Goal: Register for event/course

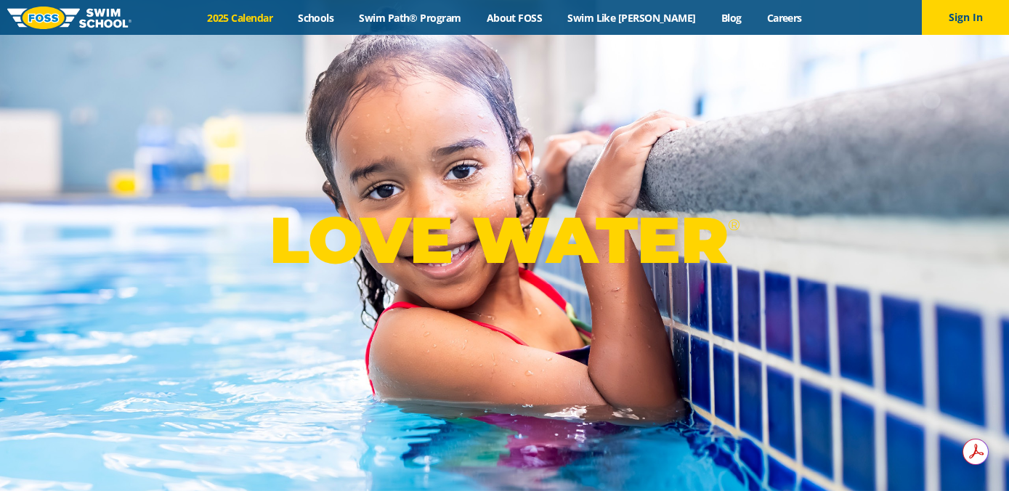
click at [285, 23] on link "2025 Calendar" at bounding box center [240, 18] width 91 height 14
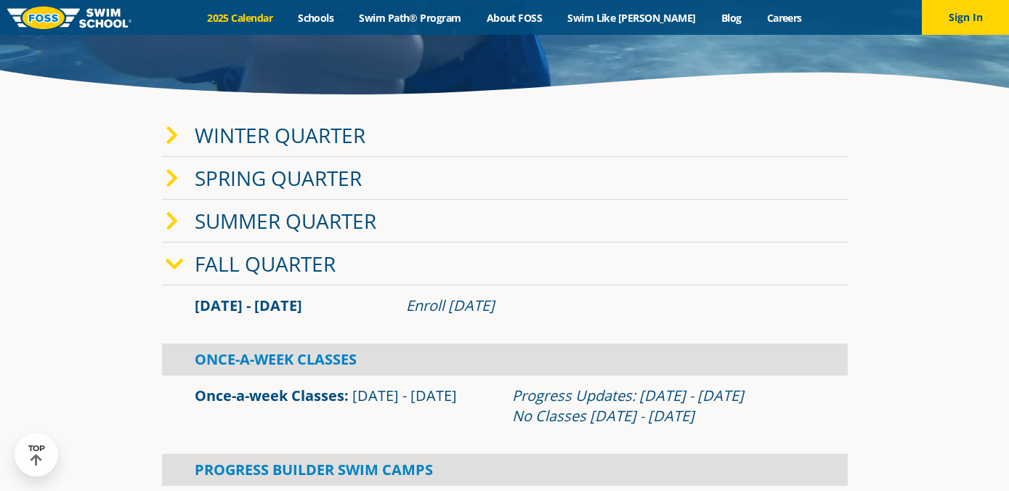
scroll to position [248, 0]
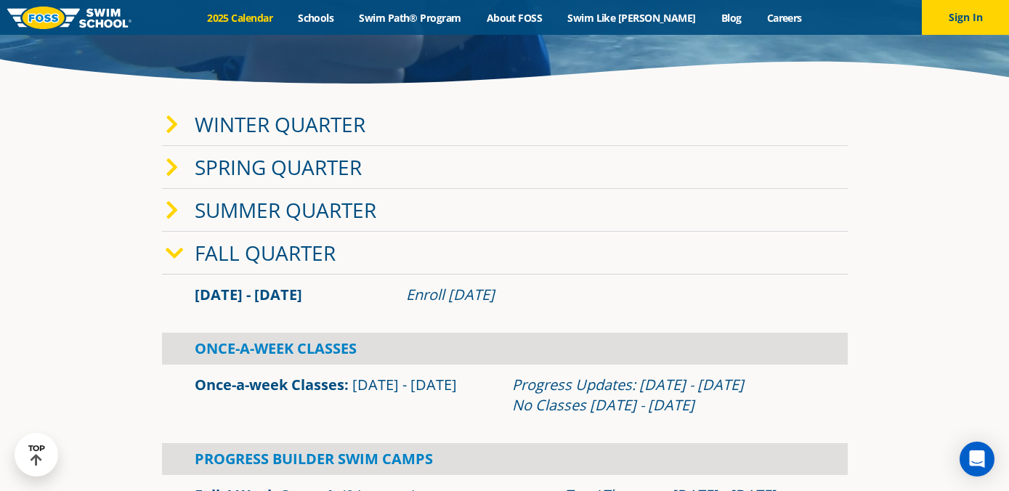
click at [170, 126] on icon at bounding box center [172, 125] width 13 height 20
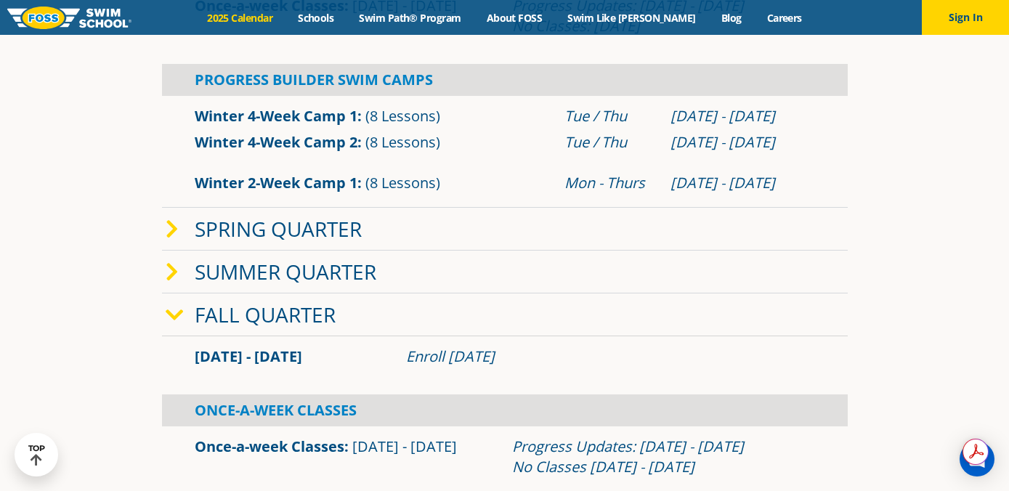
scroll to position [0, 0]
click at [174, 320] on icon at bounding box center [175, 315] width 18 height 20
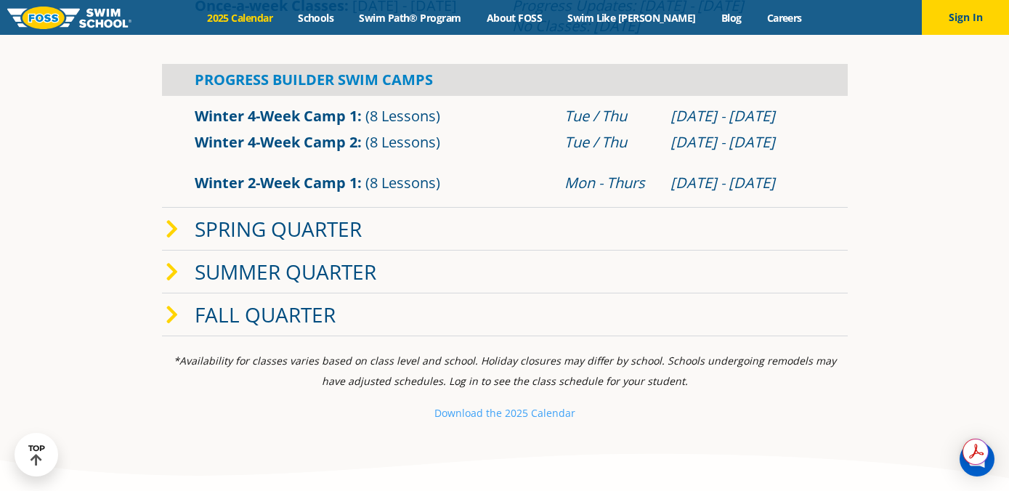
click at [174, 320] on icon at bounding box center [172, 315] width 13 height 20
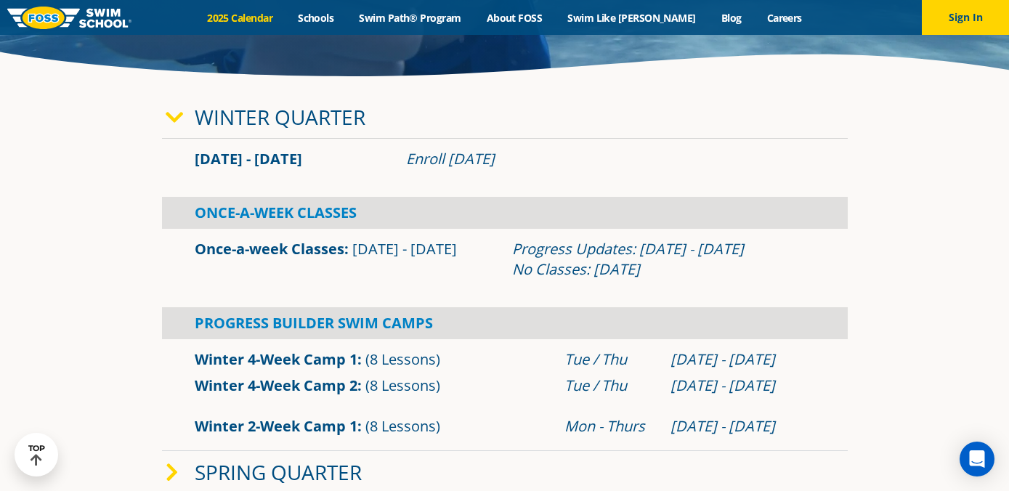
scroll to position [254, 0]
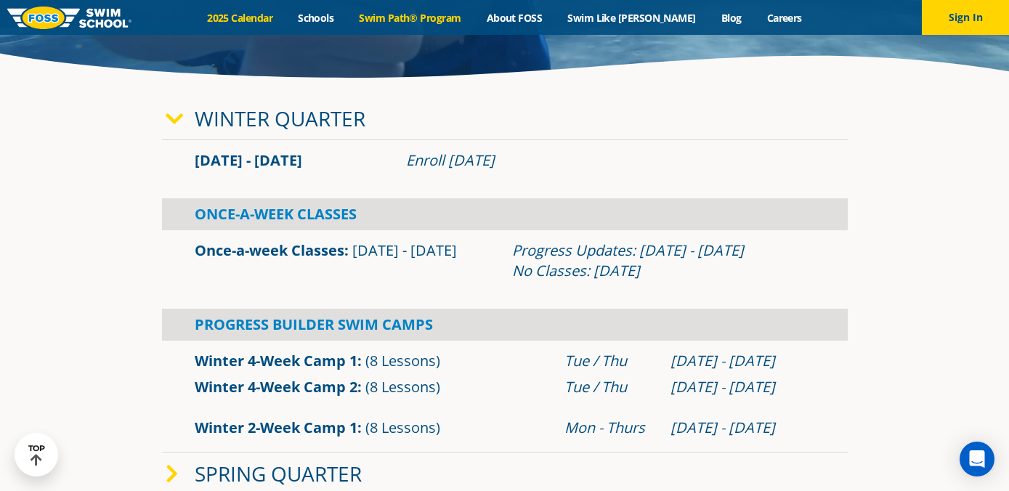
click at [430, 13] on link "Swim Path® Program" at bounding box center [409, 18] width 127 height 14
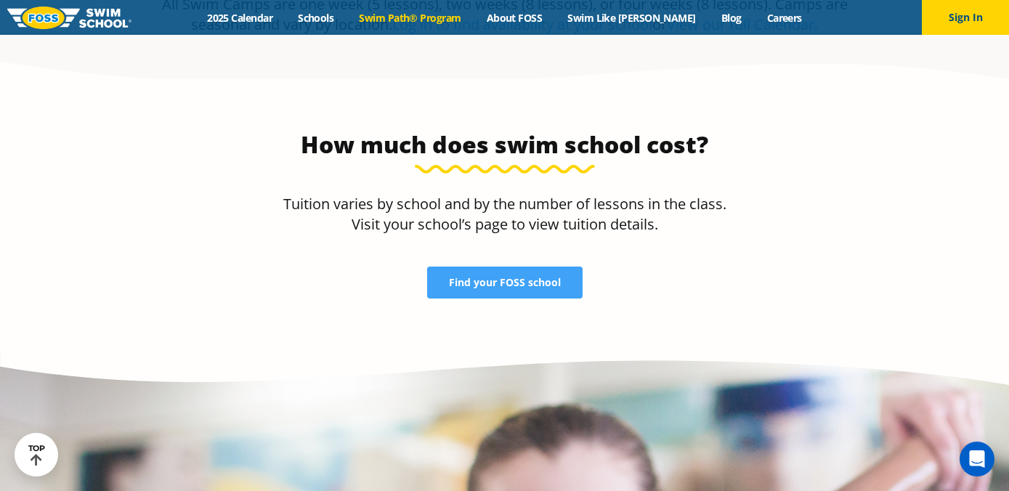
scroll to position [2989, 0]
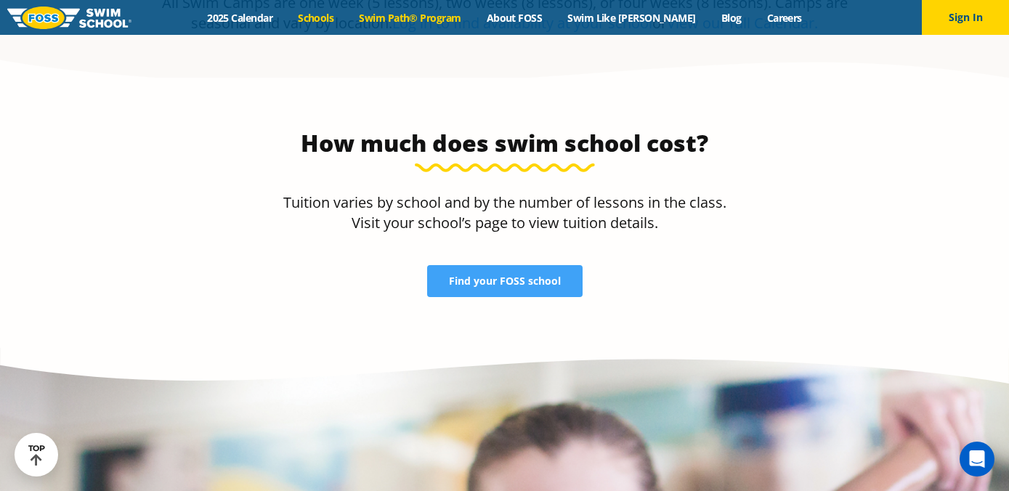
click at [346, 15] on link "Schools" at bounding box center [315, 18] width 61 height 14
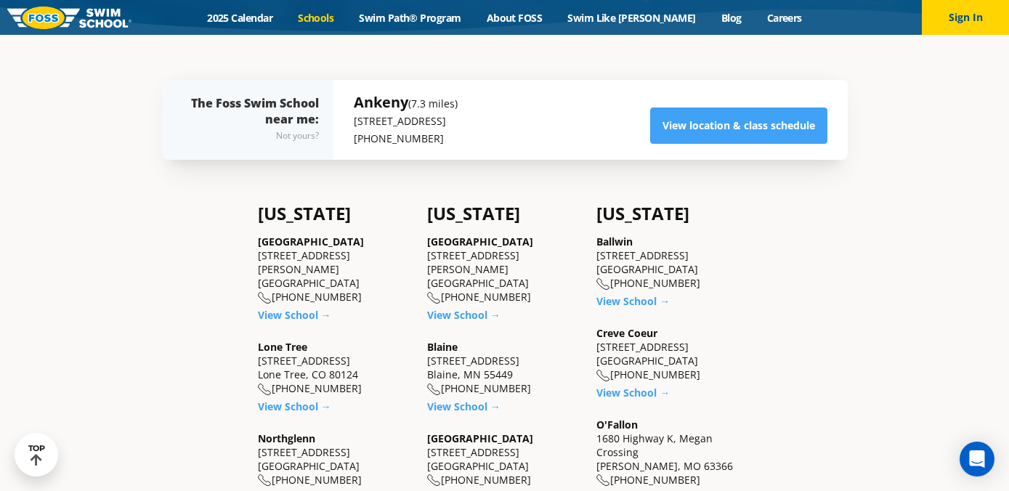
scroll to position [309, 0]
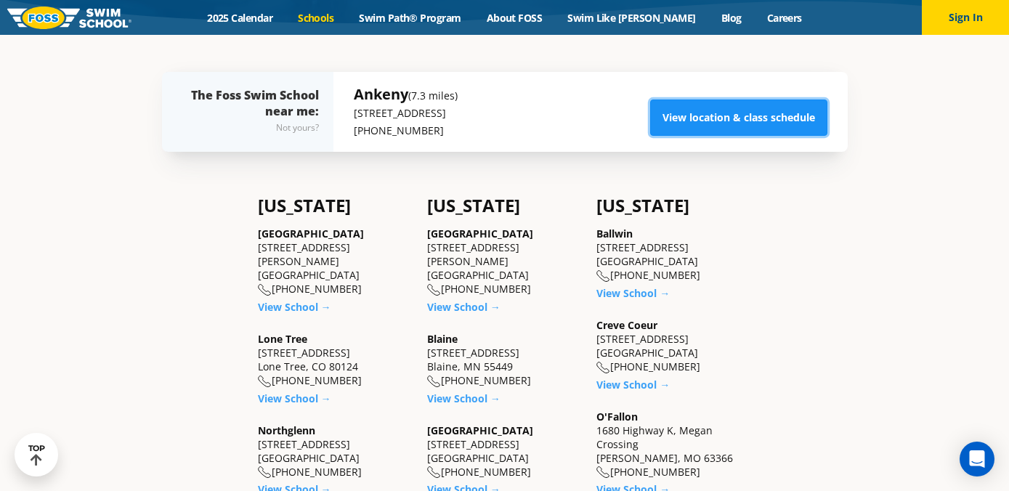
click at [680, 118] on link "View location & class schedule" at bounding box center [738, 118] width 177 height 36
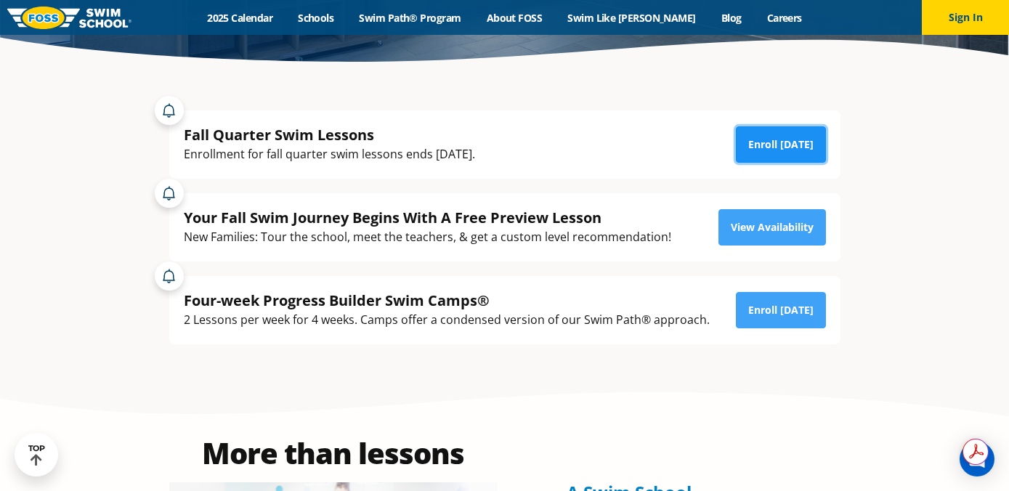
click at [777, 143] on link "Enroll [DATE]" at bounding box center [781, 144] width 90 height 36
